Goal: Navigation & Orientation: Find specific page/section

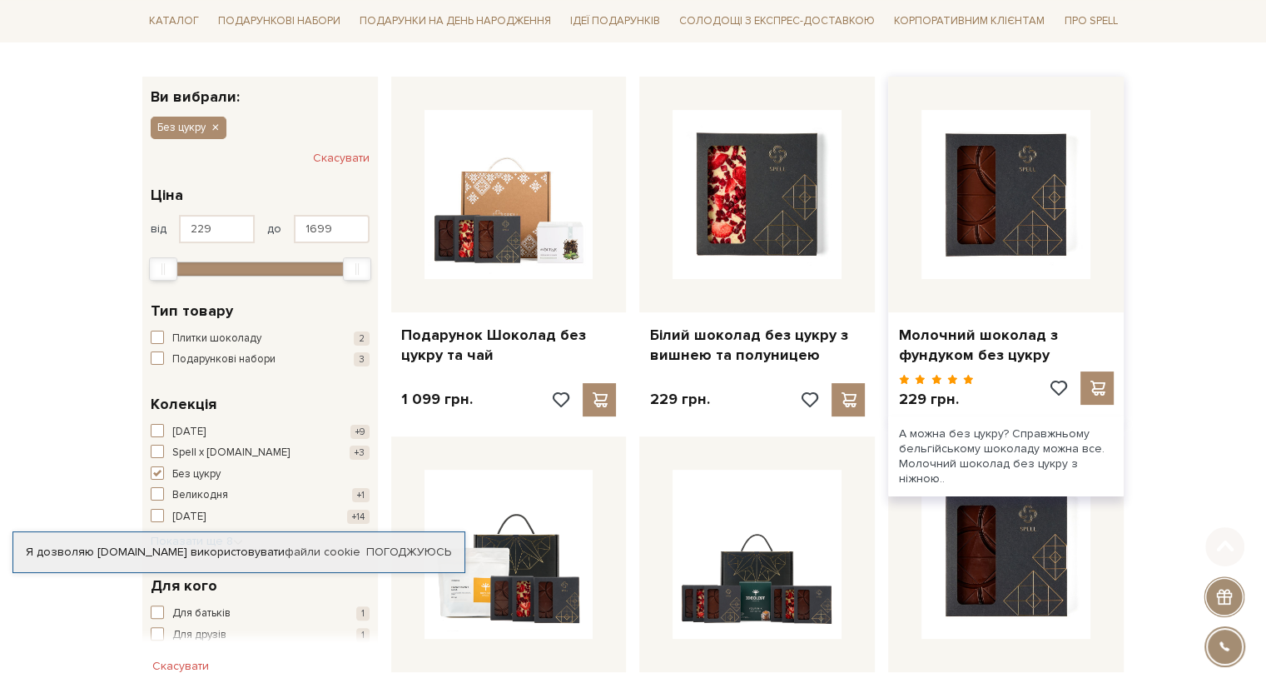
scroll to position [250, 0]
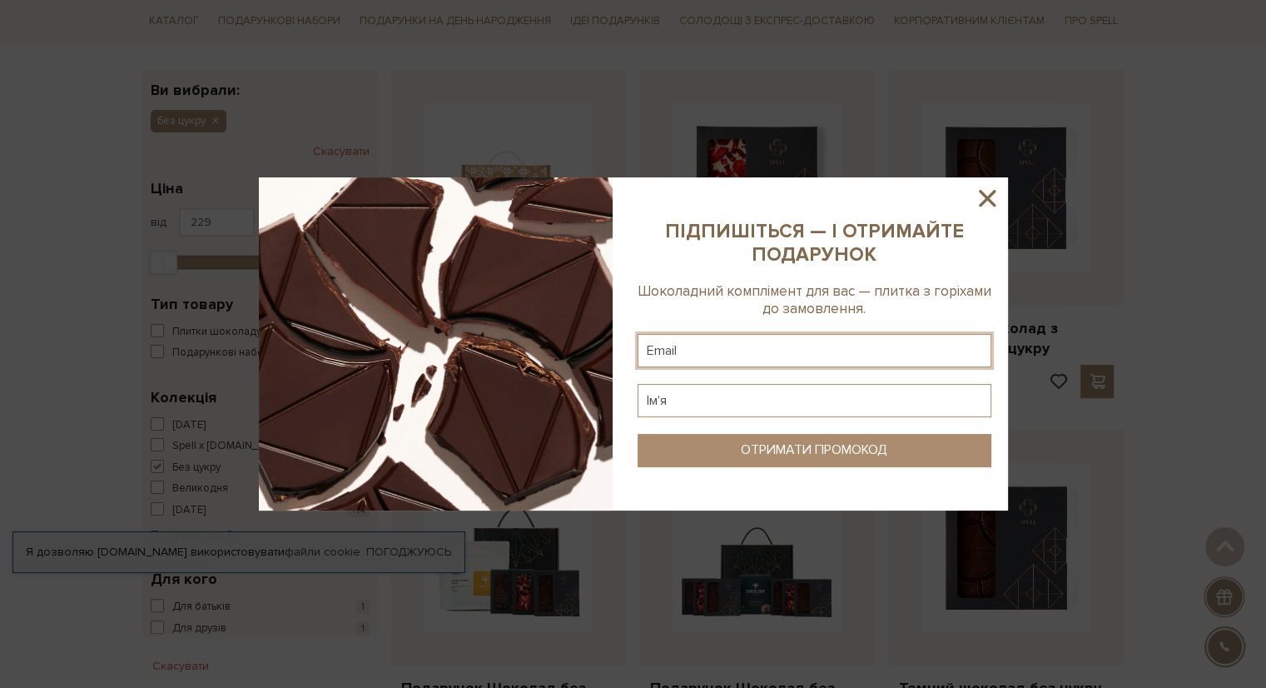
click at [689, 357] on input "text" at bounding box center [815, 350] width 354 height 33
type input "[EMAIL_ADDRESS][DOMAIN_NAME]"
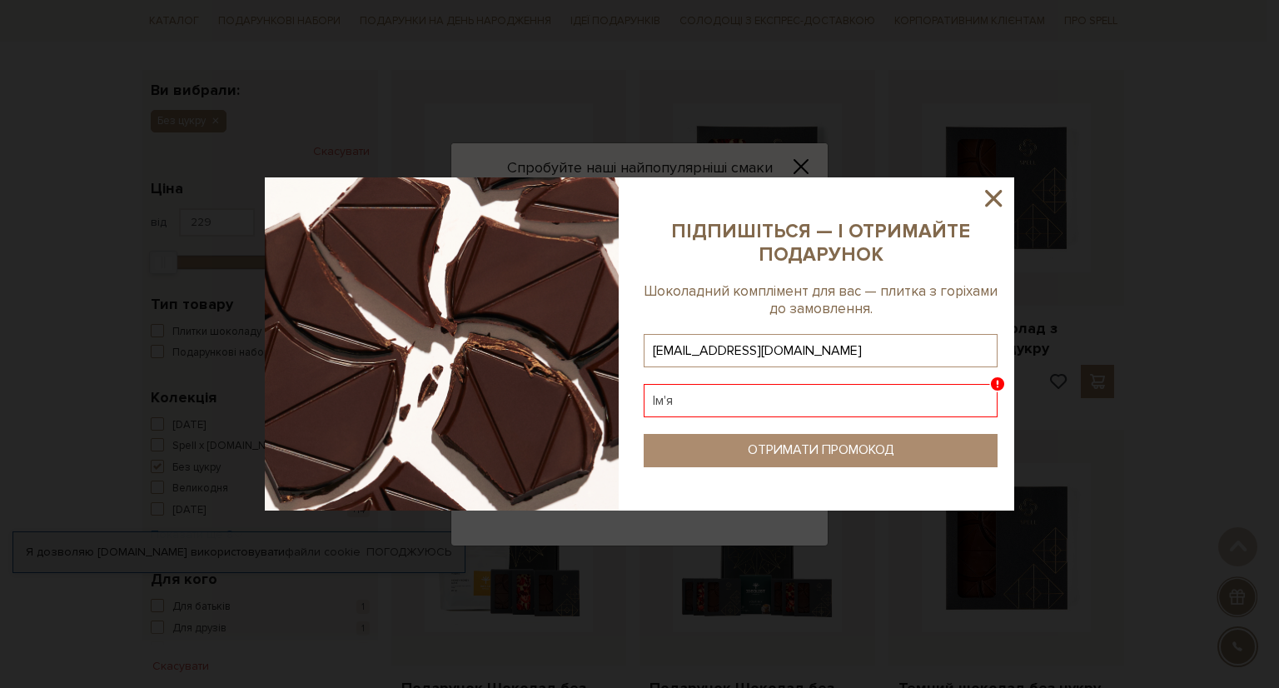
click at [689, 412] on input "text" at bounding box center [821, 400] width 354 height 33
click at [689, 391] on input "text" at bounding box center [821, 400] width 354 height 33
click at [761, 348] on input "[EMAIL_ADDRESS][DOMAIN_NAME]" at bounding box center [821, 350] width 354 height 33
click at [996, 196] on icon at bounding box center [993, 198] width 17 height 17
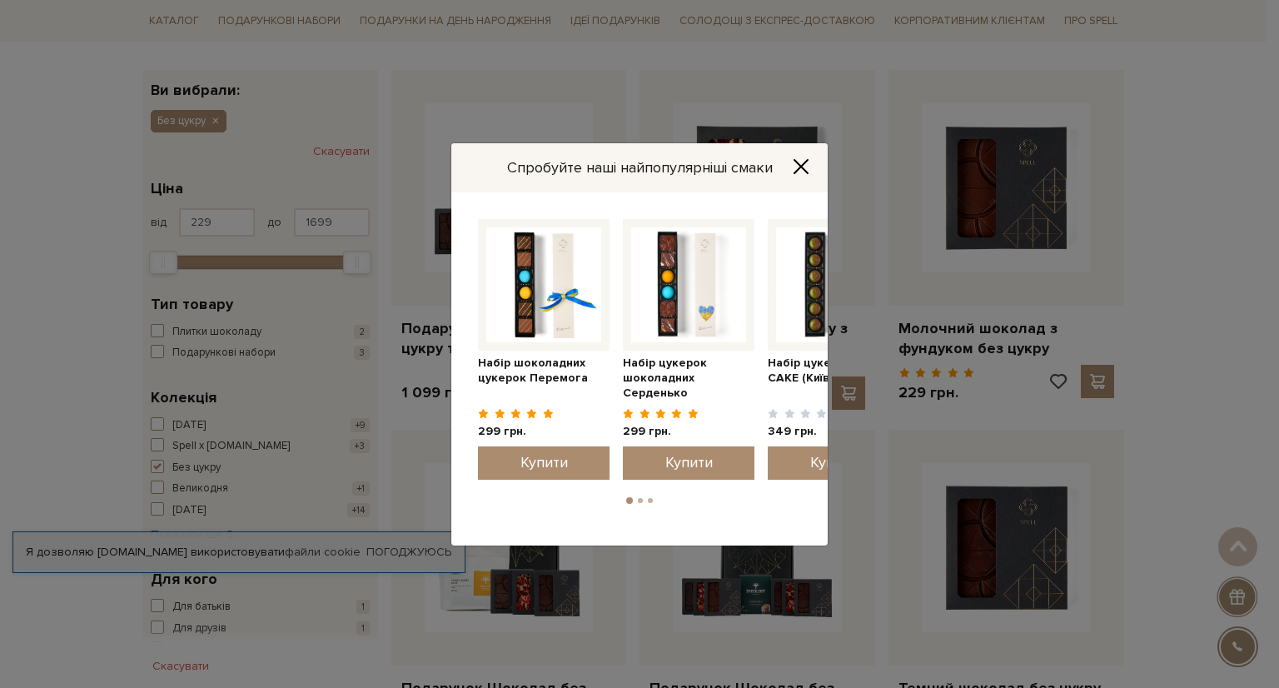
click at [803, 167] on icon "Close" at bounding box center [801, 166] width 17 height 17
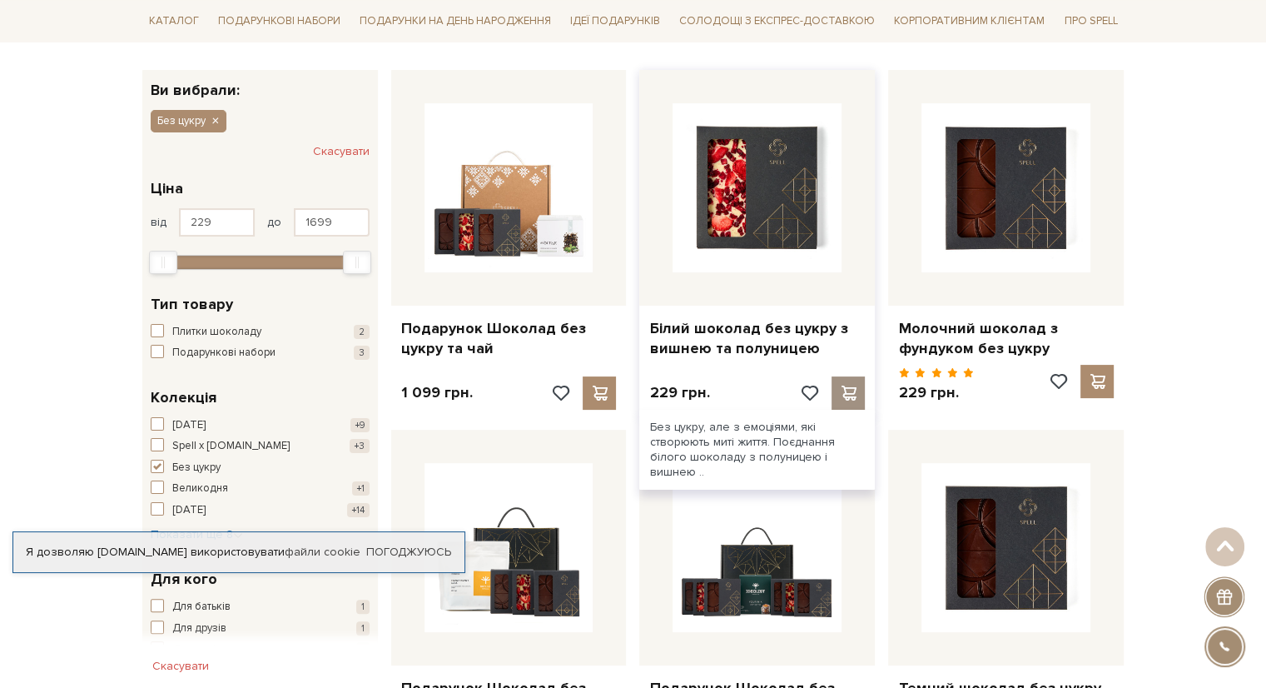
click at [848, 386] on span at bounding box center [848, 392] width 21 height 15
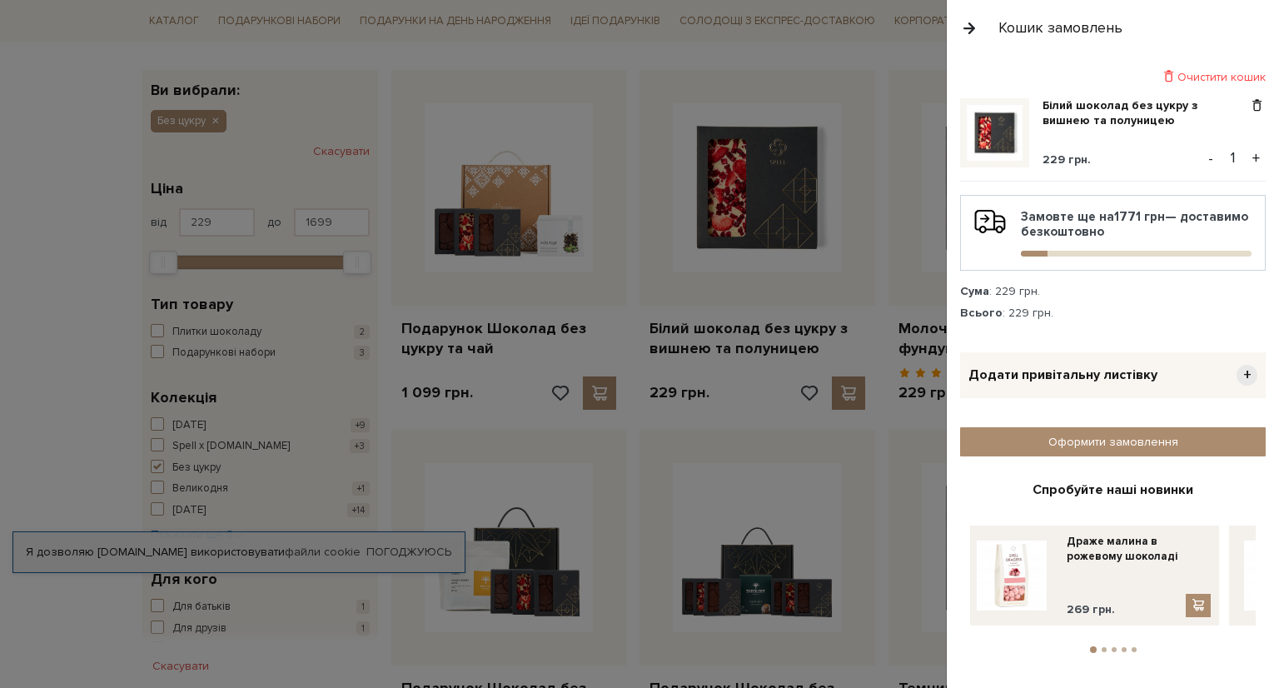
click at [773, 347] on div at bounding box center [639, 344] width 1279 height 688
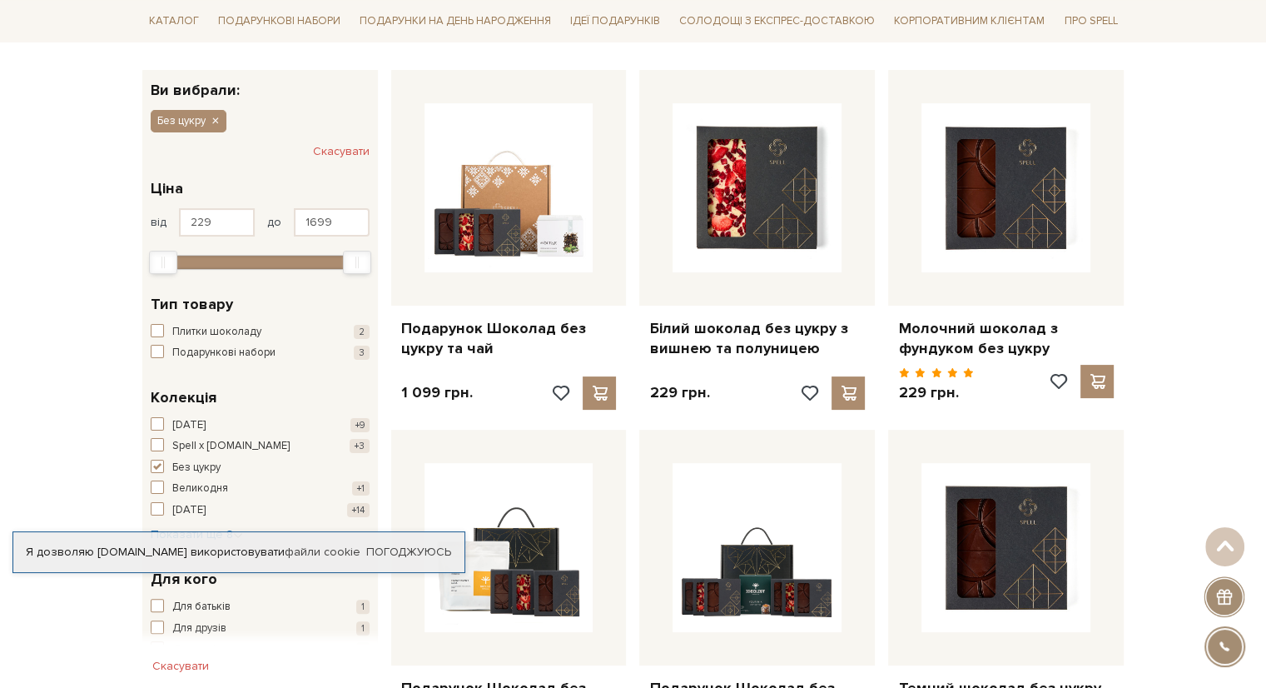
click at [773, 347] on link "Білий шоколад без цукру з вишнею та полуницею" at bounding box center [757, 338] width 216 height 39
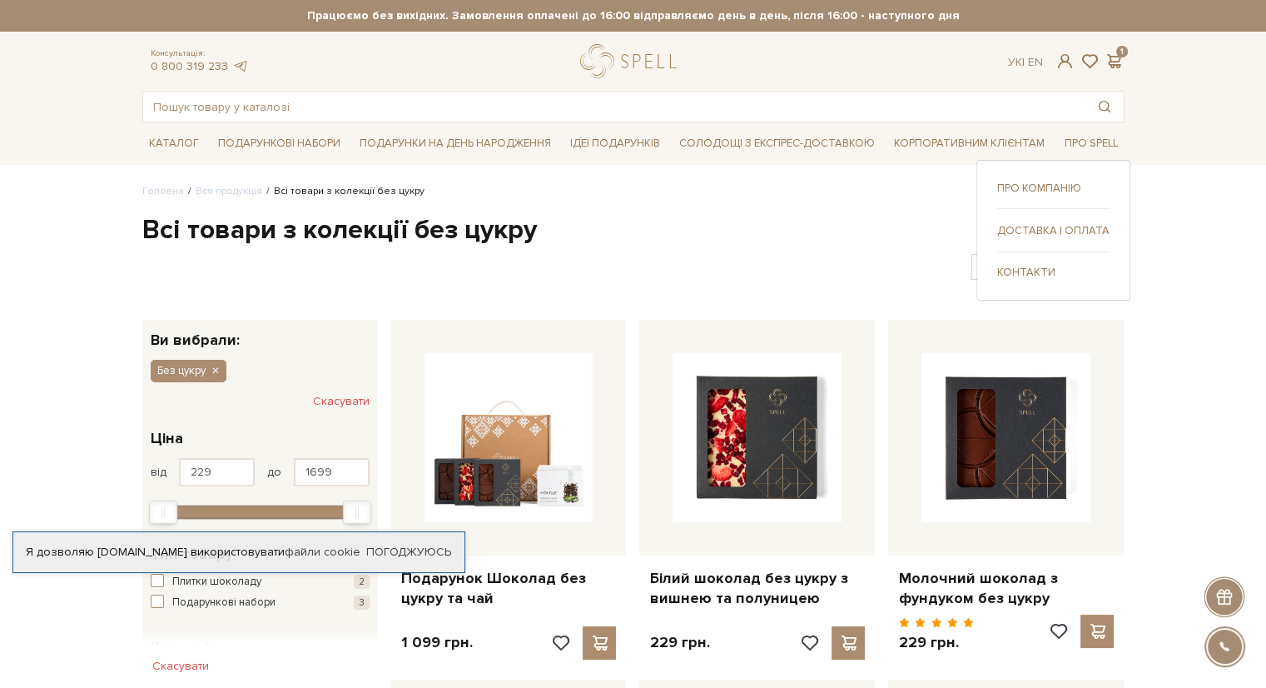
click at [1026, 272] on link "Контакти" at bounding box center [1053, 272] width 112 height 15
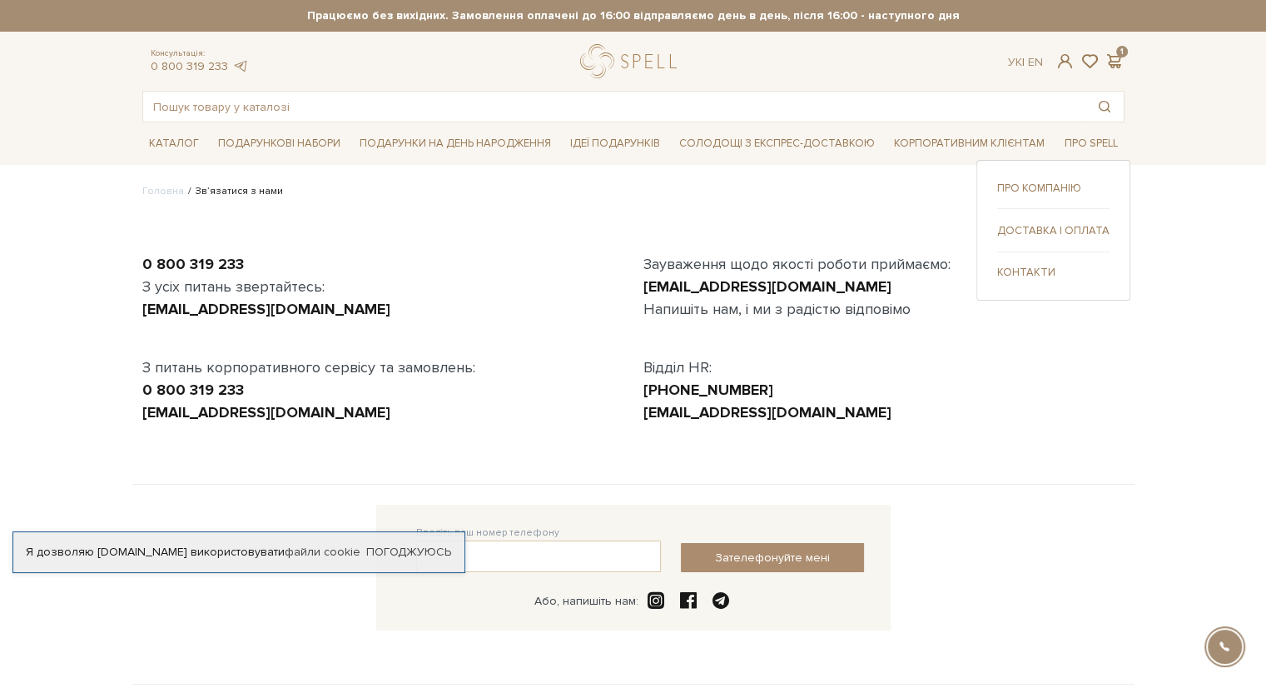
click at [1060, 231] on link "Доставка і оплата" at bounding box center [1053, 230] width 112 height 15
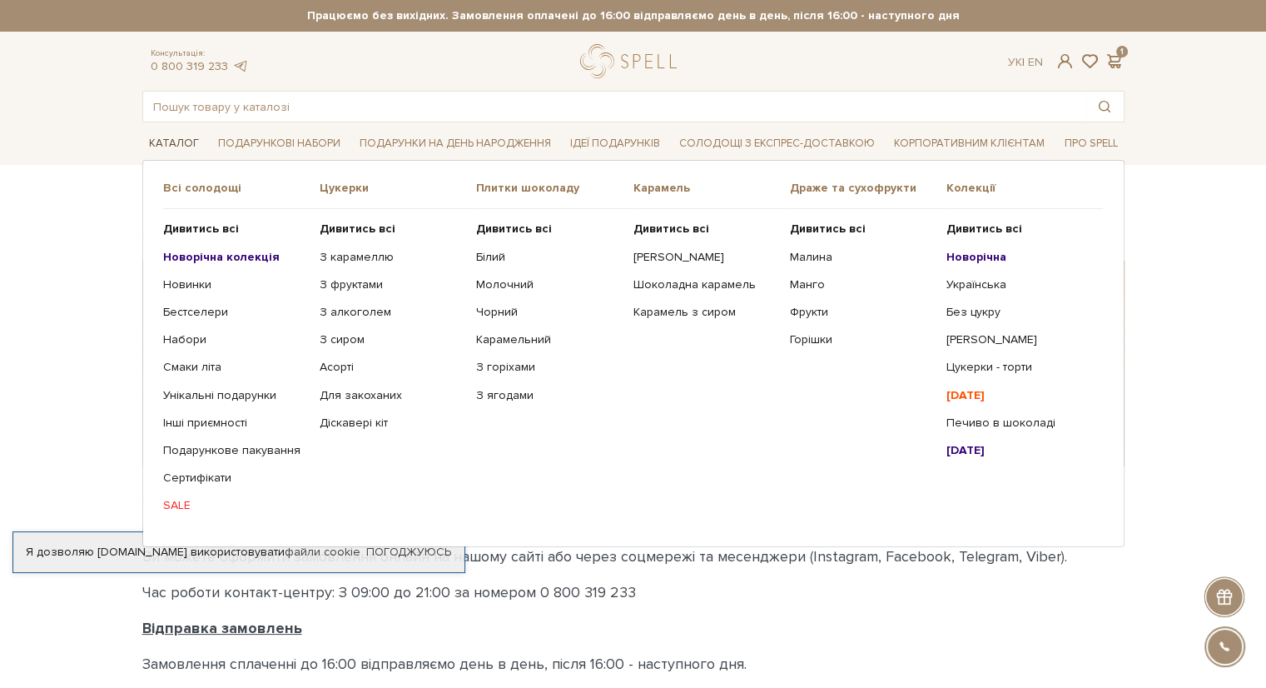
click at [172, 140] on link "Каталог" at bounding box center [173, 144] width 63 height 26
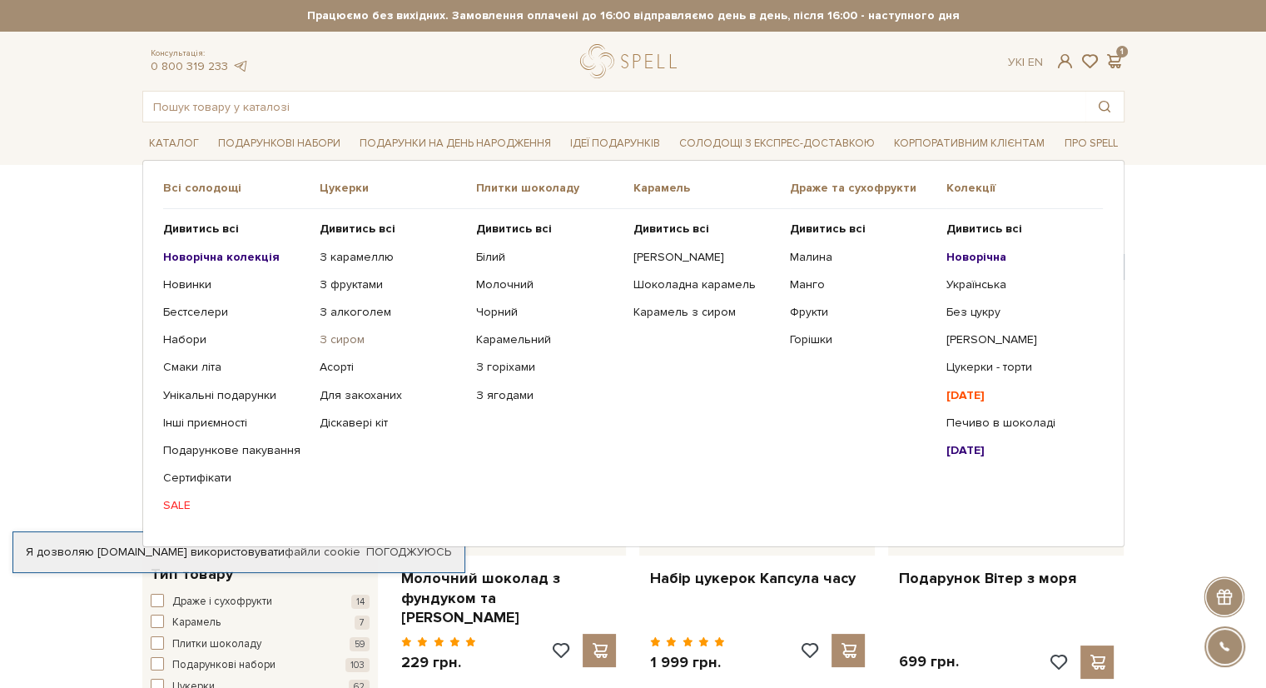
click at [336, 340] on link "З сиром" at bounding box center [392, 339] width 144 height 15
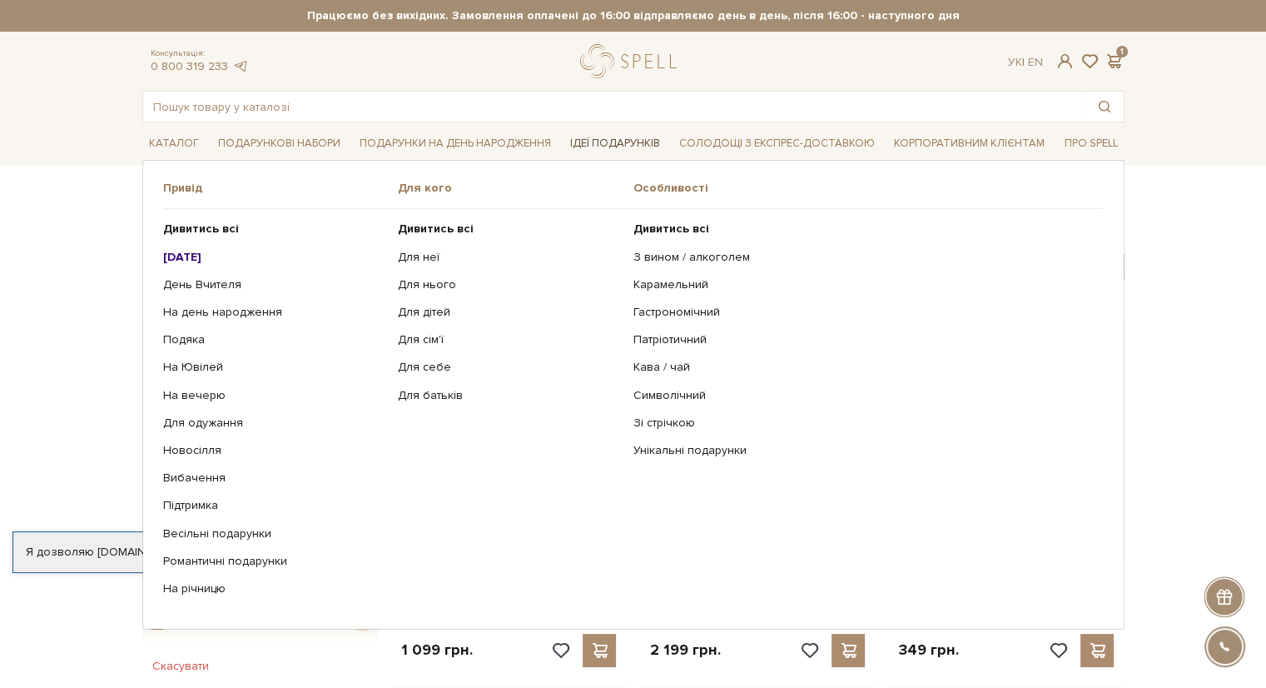
click at [608, 141] on link "Ідеї подарунків" at bounding box center [615, 144] width 103 height 26
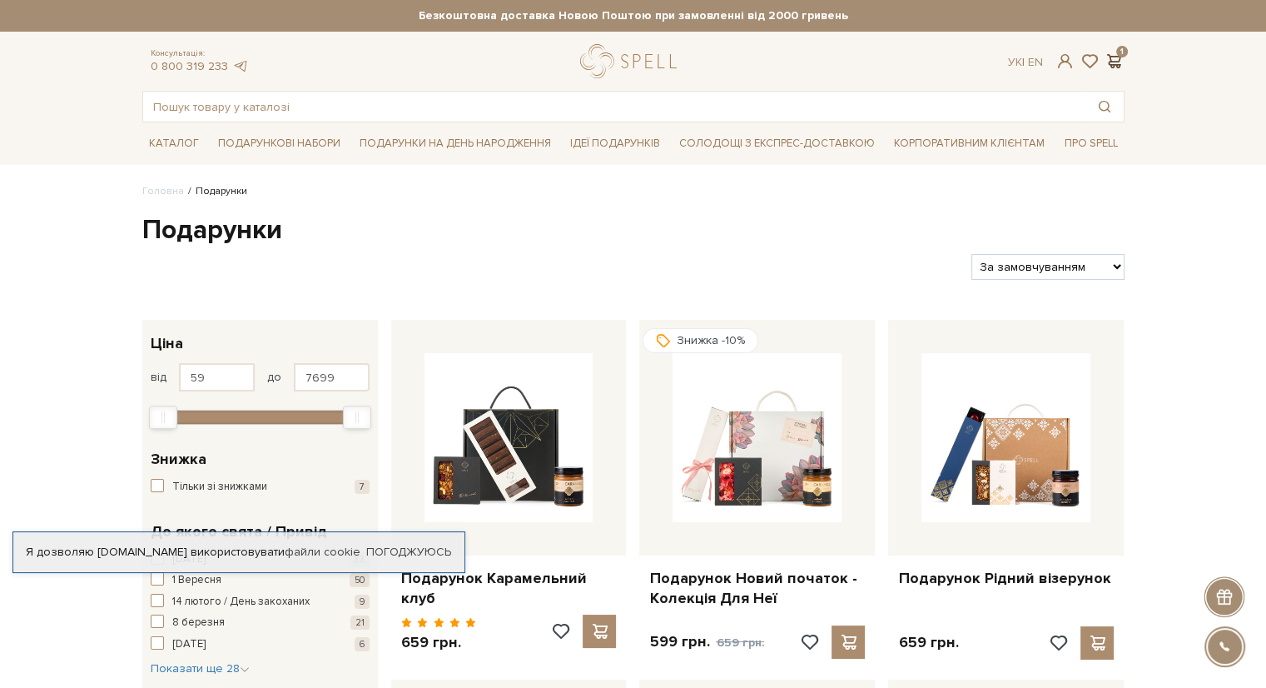
click at [1117, 59] on span at bounding box center [1115, 60] width 20 height 17
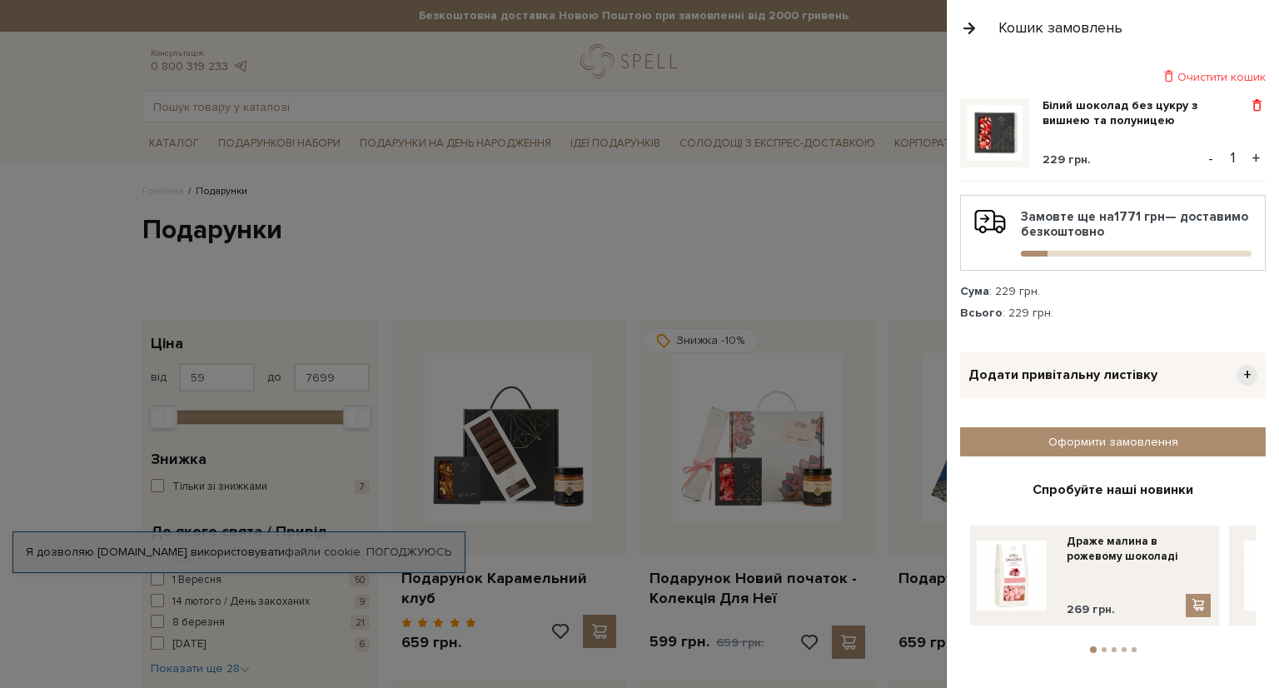
click at [1256, 102] on span at bounding box center [1256, 105] width 17 height 15
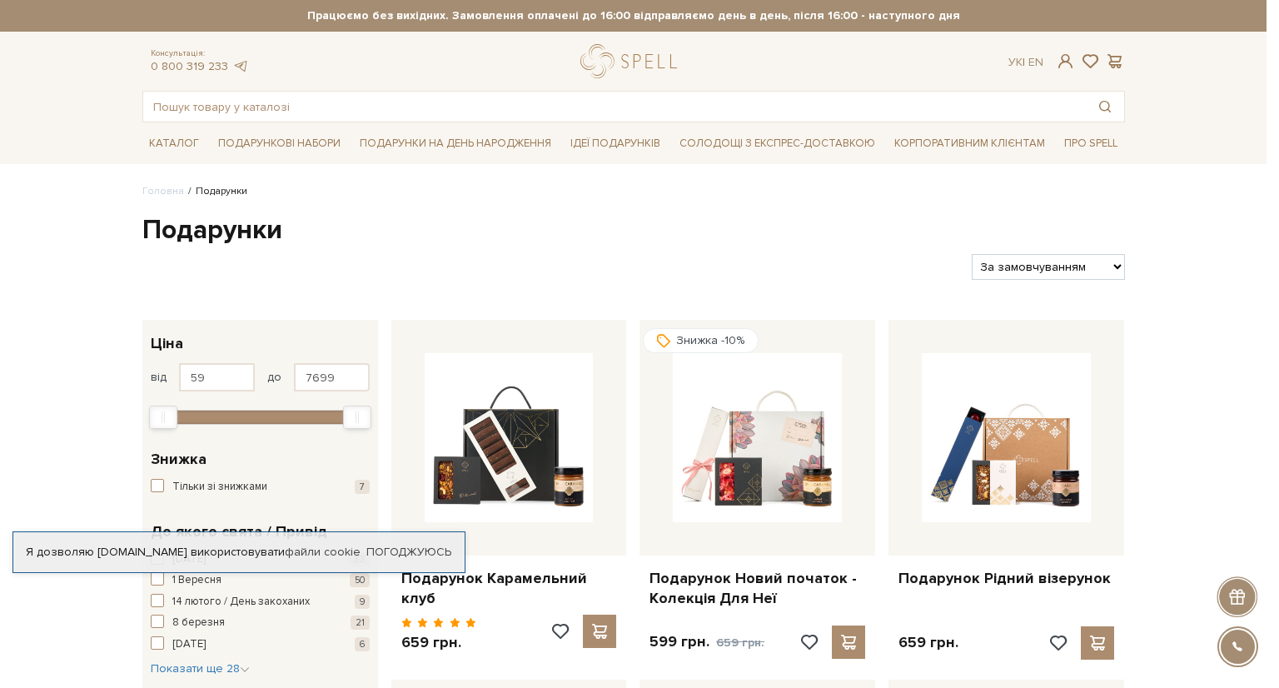
click at [799, 245] on div at bounding box center [639, 344] width 1279 height 688
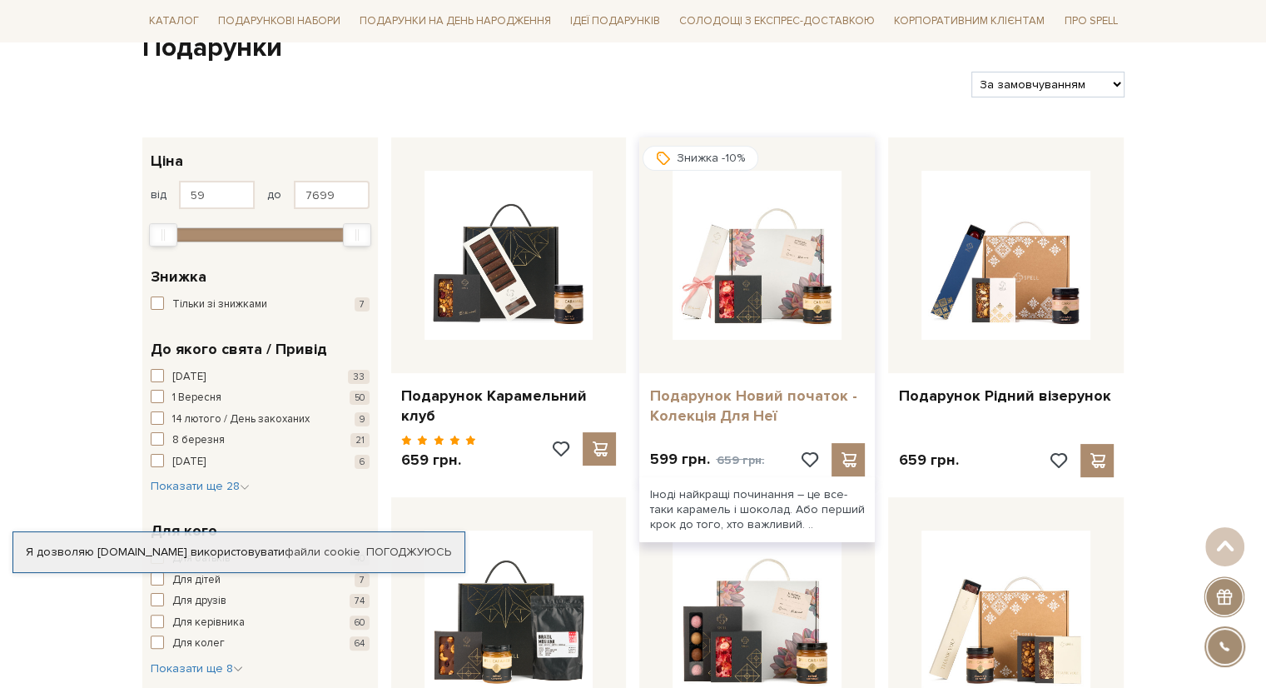
scroll to position [167, 0]
